Goal: Book appointment/travel/reservation

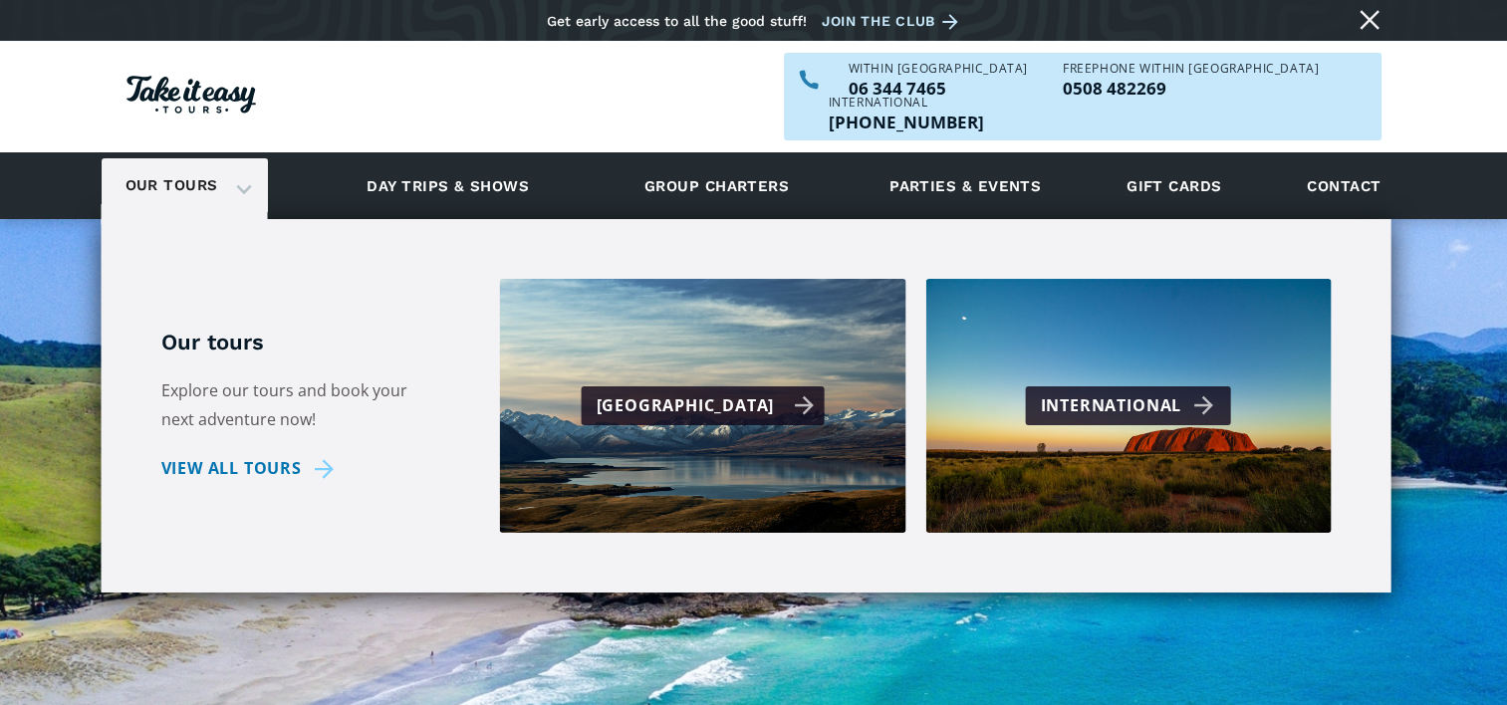
click at [726, 391] on div "[GEOGRAPHIC_DATA]" at bounding box center [705, 405] width 218 height 29
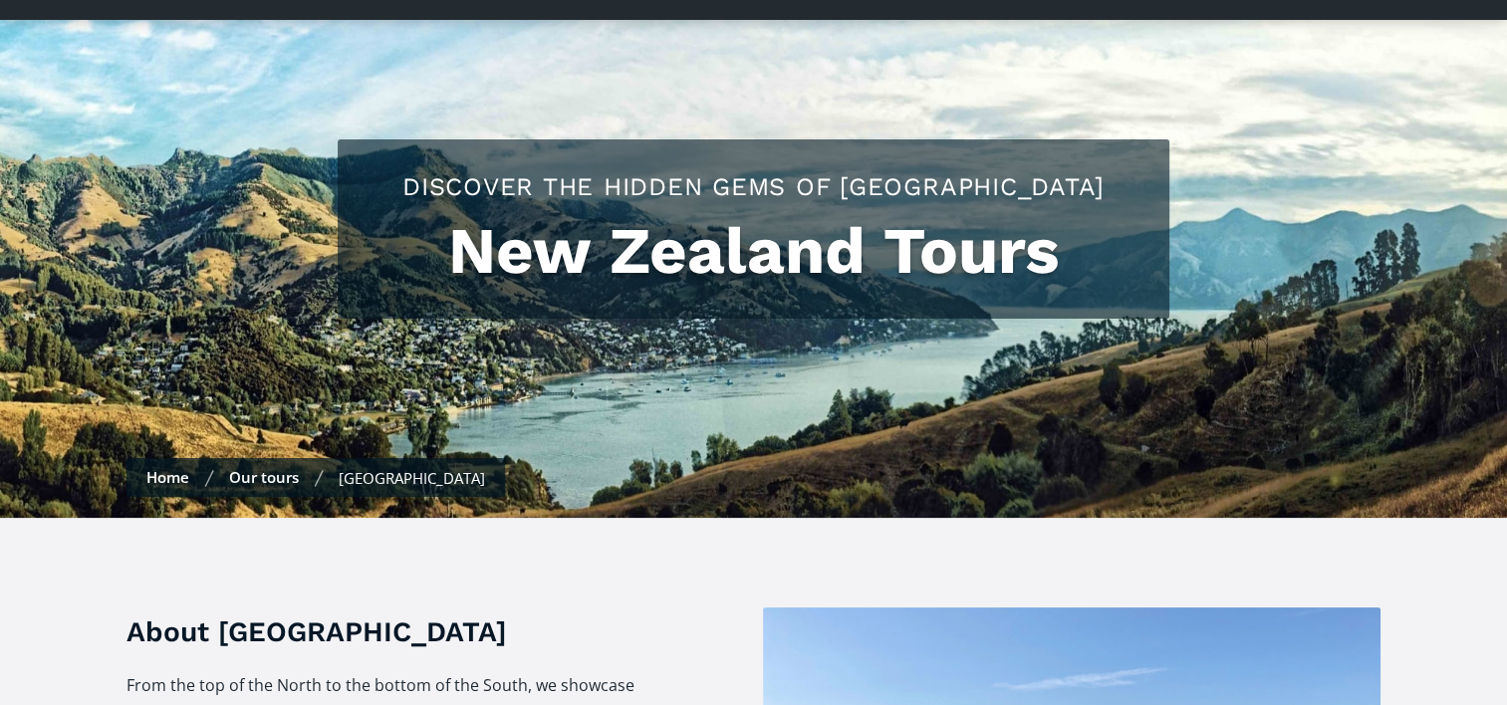
checkbox input "true"
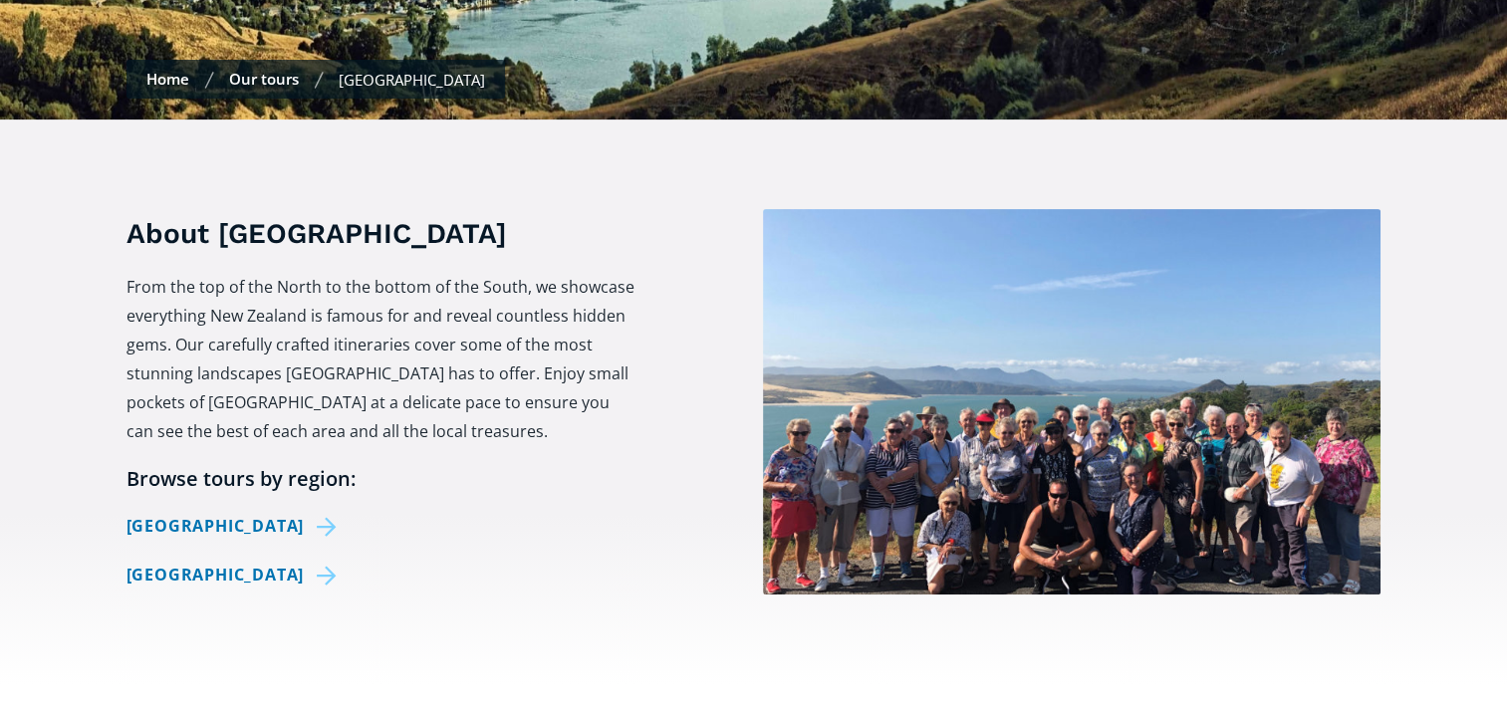
scroll to position [797, 0]
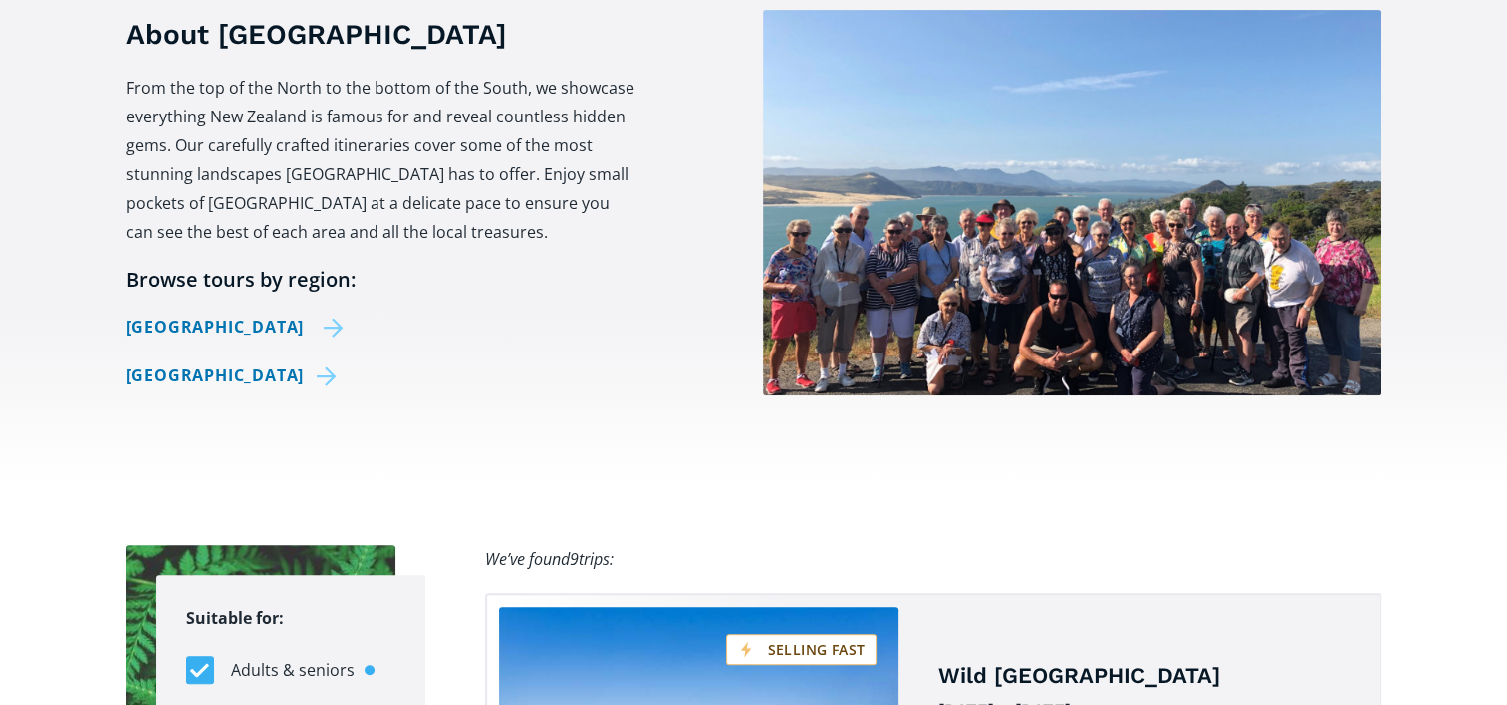
click at [159, 313] on link "[GEOGRAPHIC_DATA]" at bounding box center [235, 327] width 218 height 29
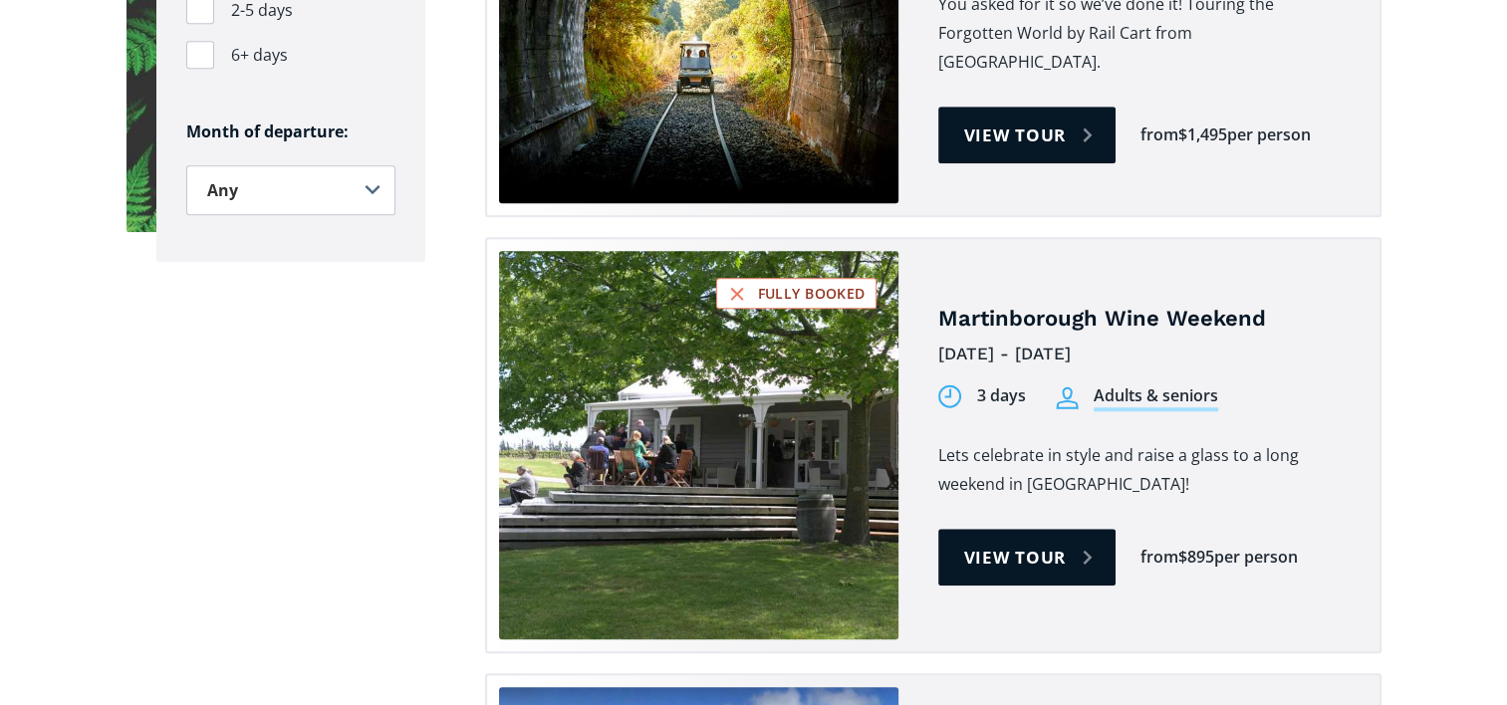
scroll to position [1195, 0]
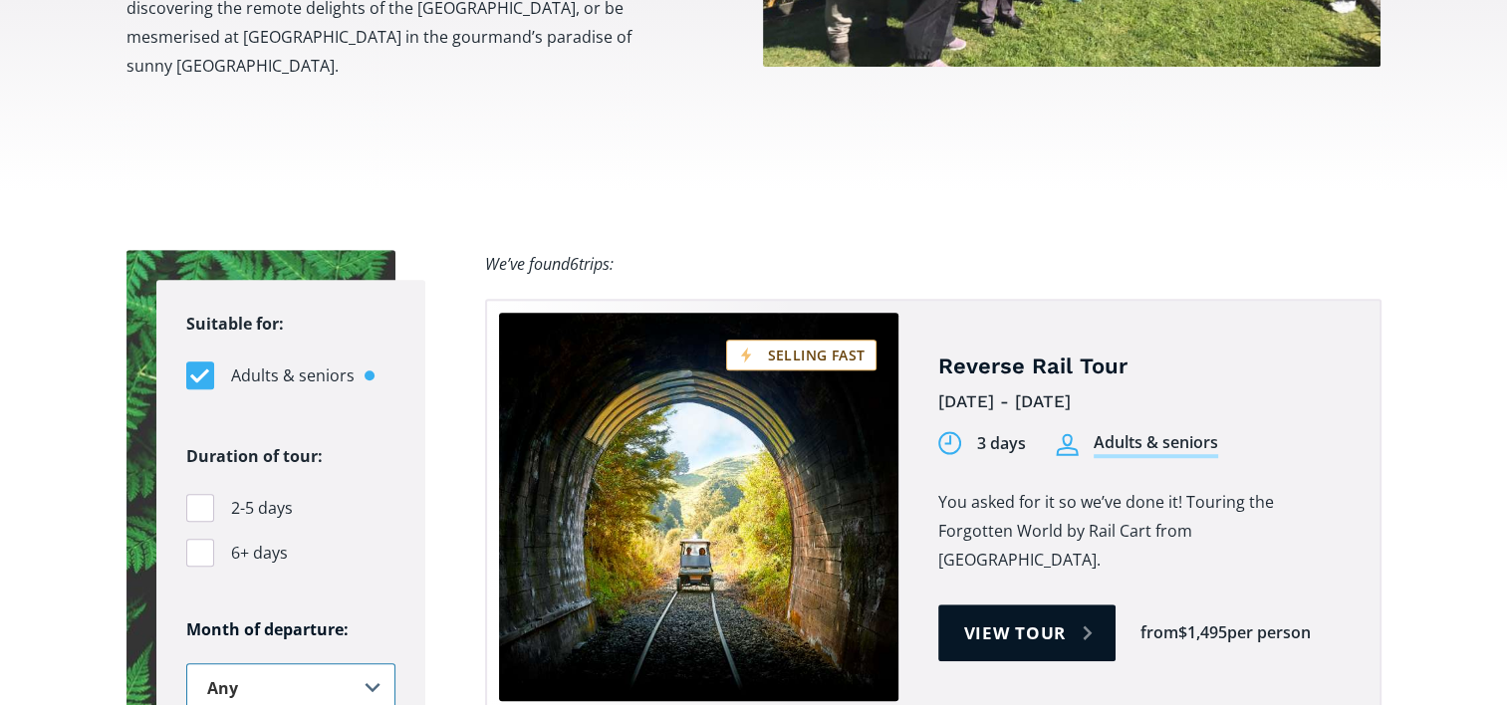
click at [370, 663] on select "Any January February March April May June July August September October Novembe…" at bounding box center [290, 688] width 209 height 50
select select ".july"
click at [186, 663] on select "Any January February March April May June July August September October Novembe…" at bounding box center [290, 688] width 209 height 50
